Goal: Task Accomplishment & Management: Use online tool/utility

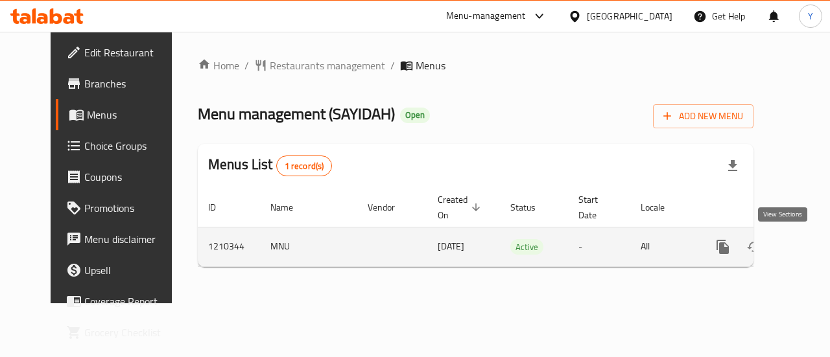
click at [810, 242] on icon "enhanced table" at bounding box center [816, 247] width 12 height 12
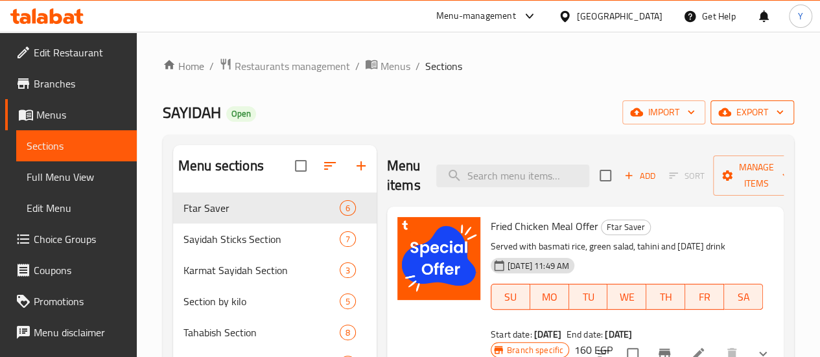
click at [782, 121] on button "export" at bounding box center [752, 112] width 84 height 24
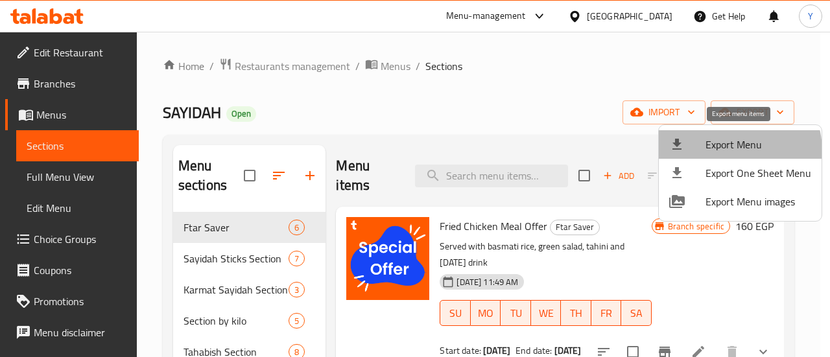
click at [728, 151] on span "Export Menu" at bounding box center [758, 145] width 106 height 16
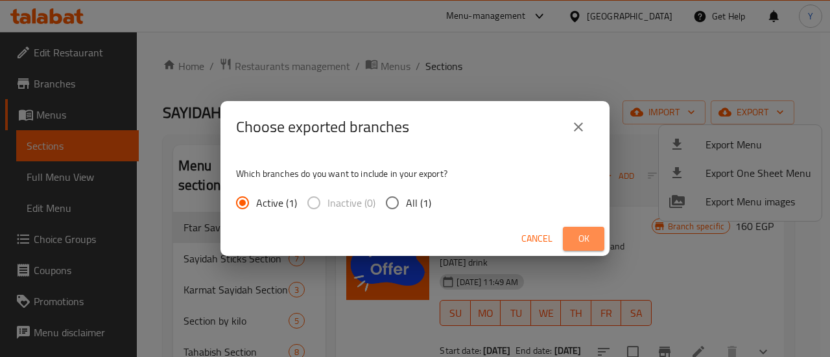
click at [590, 231] on span "Ok" at bounding box center [583, 239] width 21 height 16
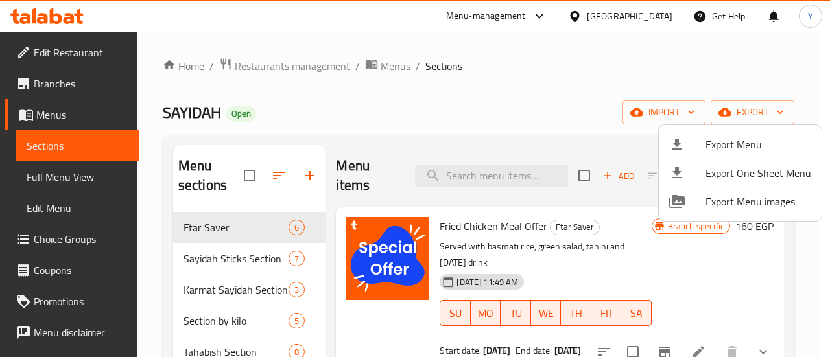
click at [79, 127] on div at bounding box center [415, 178] width 830 height 357
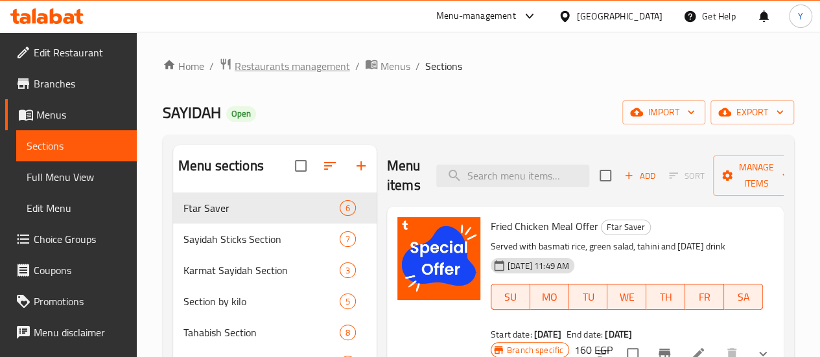
click at [274, 74] on span "Restaurants management" at bounding box center [292, 66] width 115 height 16
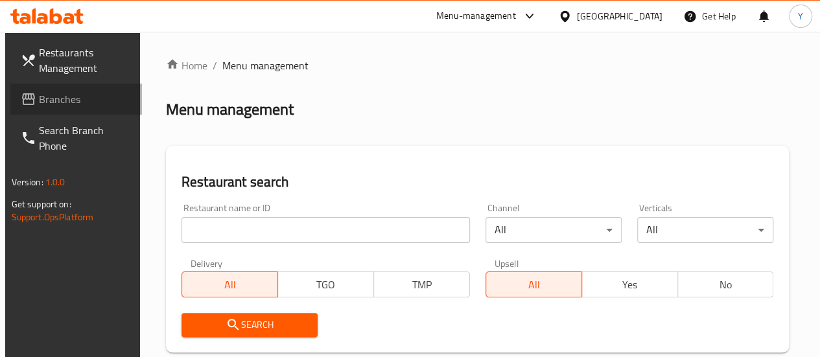
click at [47, 105] on span "Branches" at bounding box center [85, 99] width 93 height 16
